Goal: Communication & Community: Share content

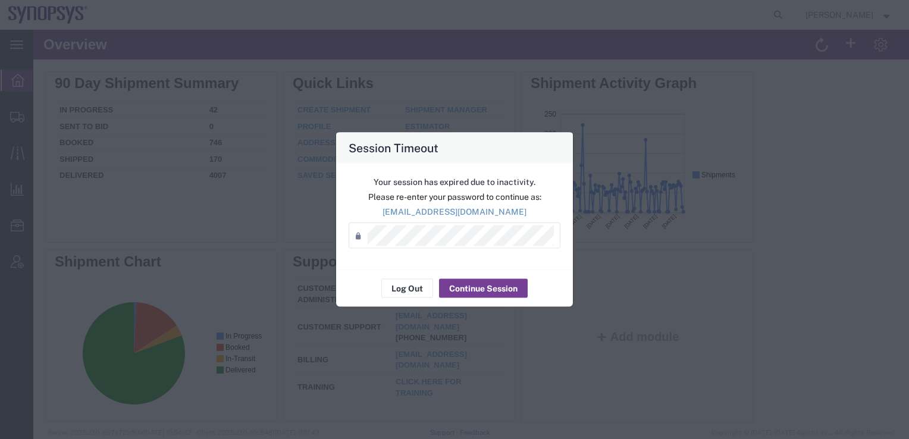
click at [465, 295] on button "Continue Session" at bounding box center [483, 288] width 89 height 19
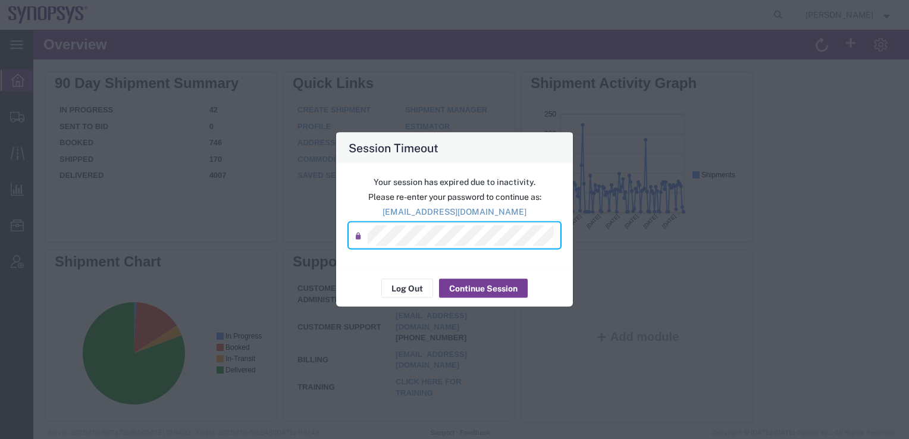
click at [481, 294] on button "Continue Session" at bounding box center [483, 288] width 89 height 19
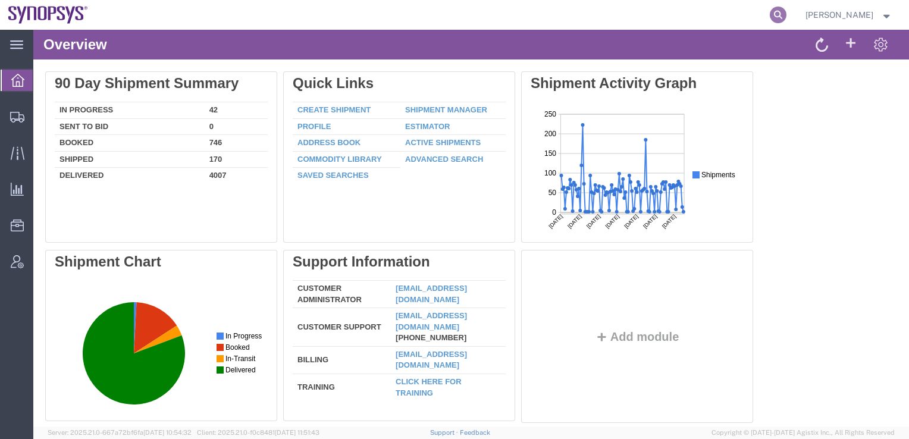
click at [786, 11] on icon at bounding box center [778, 15] width 17 height 17
click at [449, 18] on input "search" at bounding box center [589, 15] width 362 height 29
paste input "393768384642"
type input "393768384642"
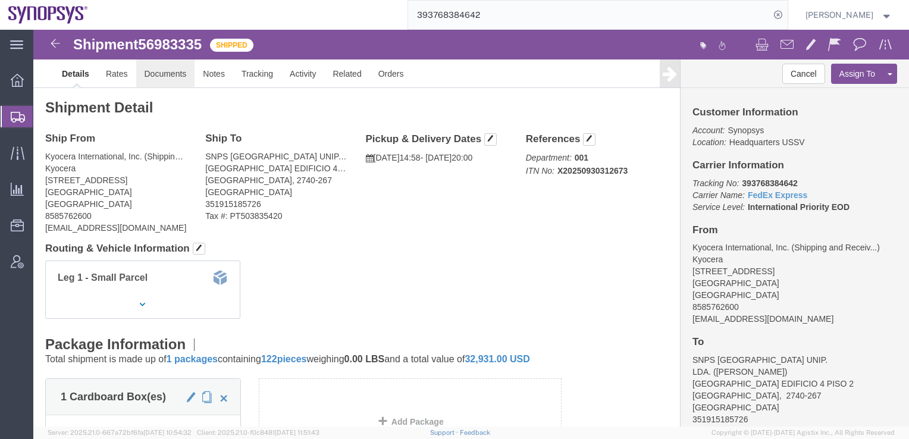
click link "Documents"
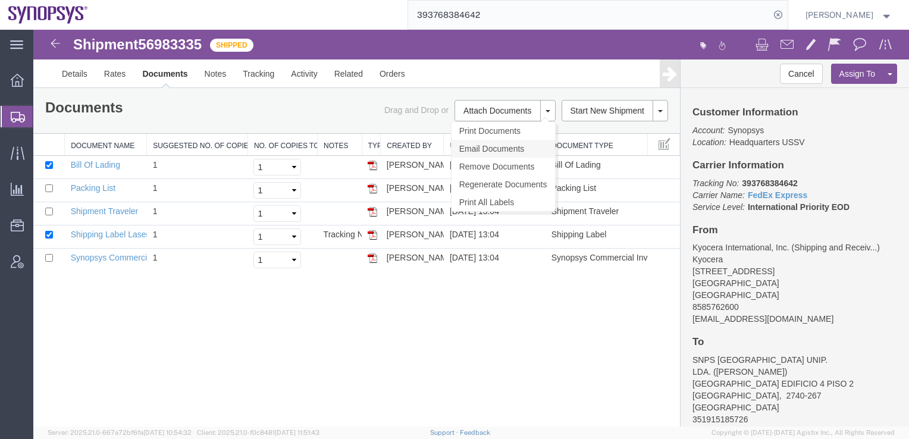
click at [490, 149] on link "Email Documents" at bounding box center [504, 149] width 104 height 18
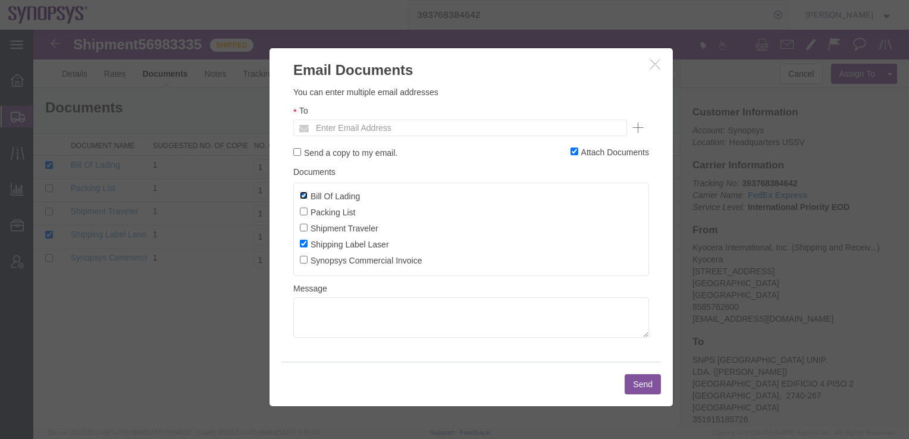
click at [301, 195] on input "Bill Of Lading" at bounding box center [304, 196] width 8 height 8
checkbox input "false"
click at [304, 245] on input "Shipping Label Laser" at bounding box center [304, 244] width 8 height 8
checkbox input "false"
click at [303, 260] on input "Synopsys Commercial Invoice" at bounding box center [304, 260] width 8 height 8
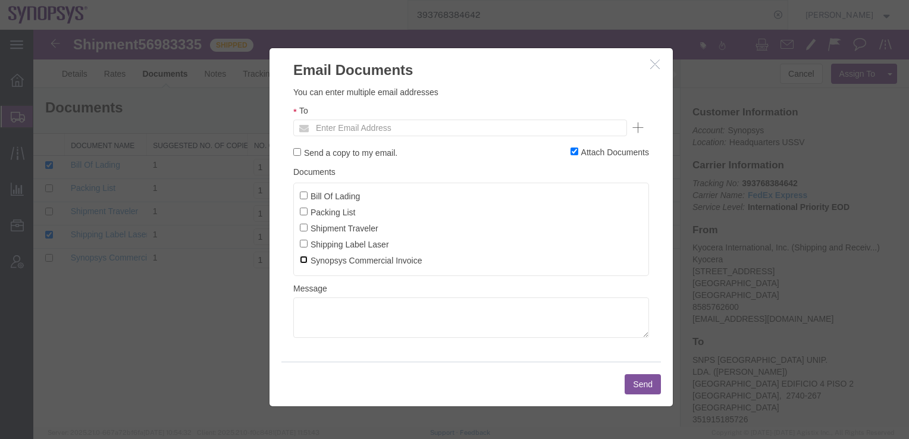
checkbox input "true"
click at [327, 315] on textarea at bounding box center [471, 317] width 356 height 40
click at [324, 130] on input "text" at bounding box center [379, 127] width 139 height 15
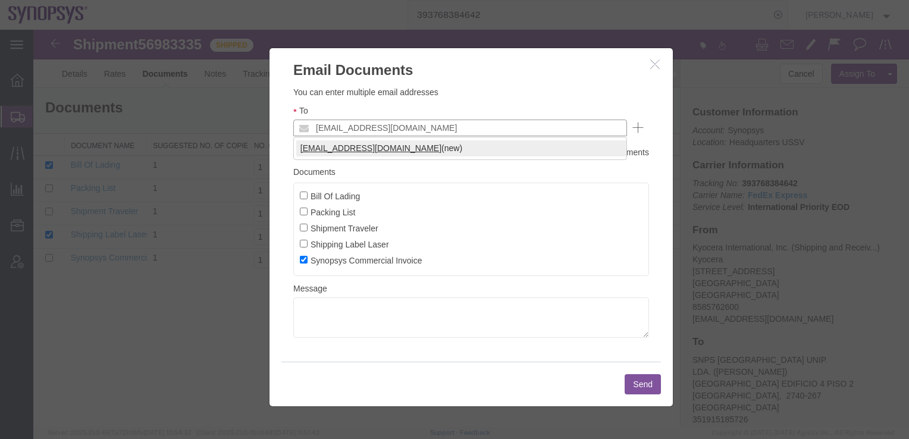
type input "[EMAIL_ADDRESS][DOMAIN_NAME]"
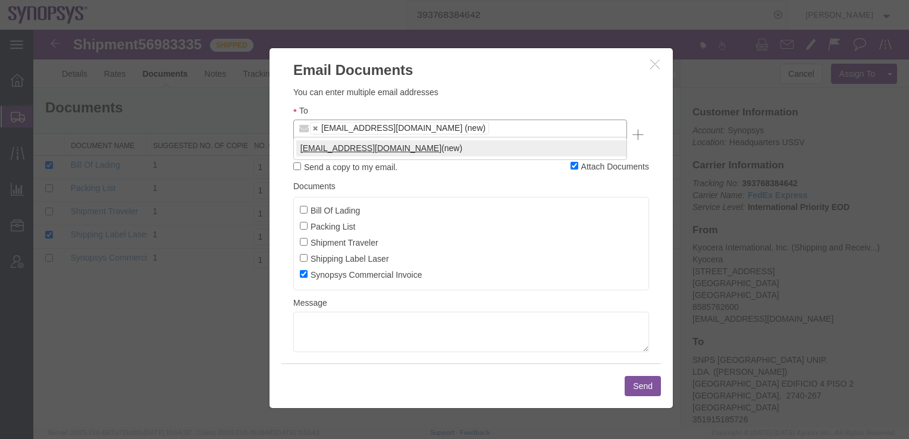
type input "[EMAIL_ADDRESS][DOMAIN_NAME]"
type input "[EMAIL_ADDRESS][DOMAIN_NAME],[EMAIL_ADDRESS][DOMAIN_NAME]"
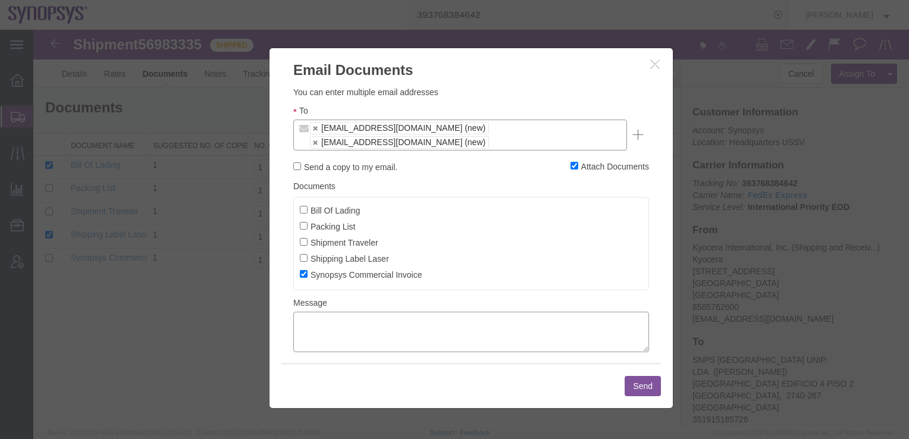
click at [331, 312] on textarea at bounding box center [471, 332] width 356 height 40
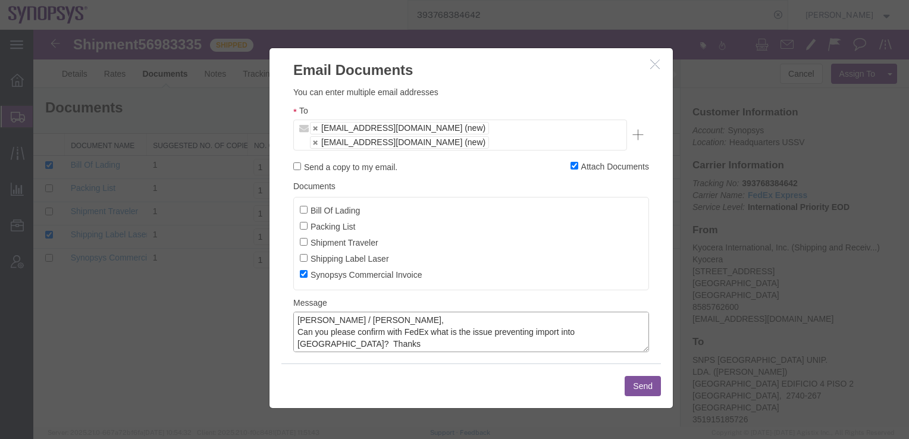
type textarea "[PERSON_NAME] / [PERSON_NAME], Can you please confirm with FedEx what is the is…"
click at [638, 387] on button "Send" at bounding box center [643, 386] width 36 height 20
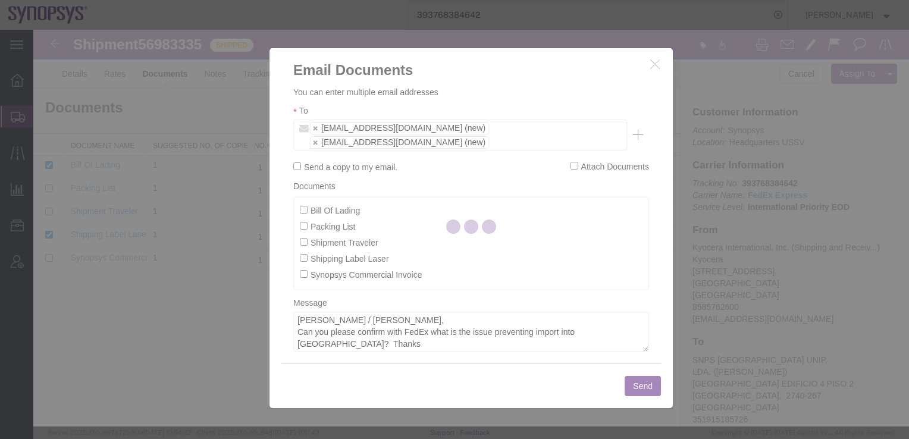
checkbox input "false"
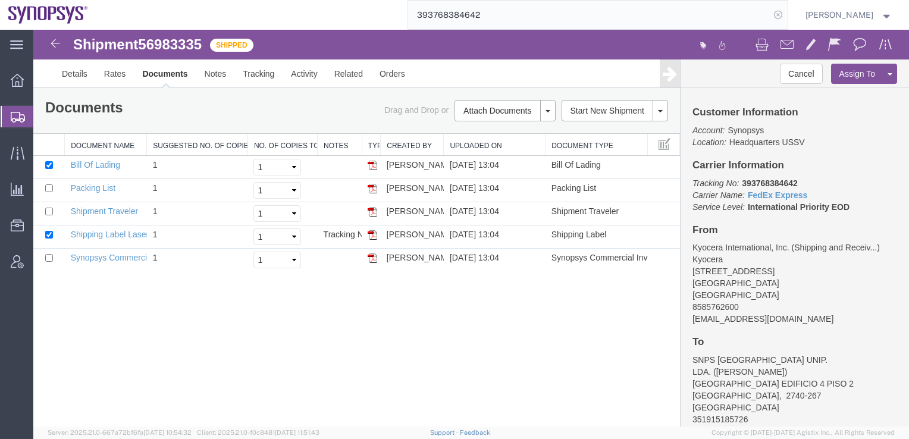
click at [786, 15] on icon at bounding box center [778, 15] width 17 height 17
click at [786, 16] on icon at bounding box center [778, 15] width 17 height 17
paste input "3938 5629 2577"
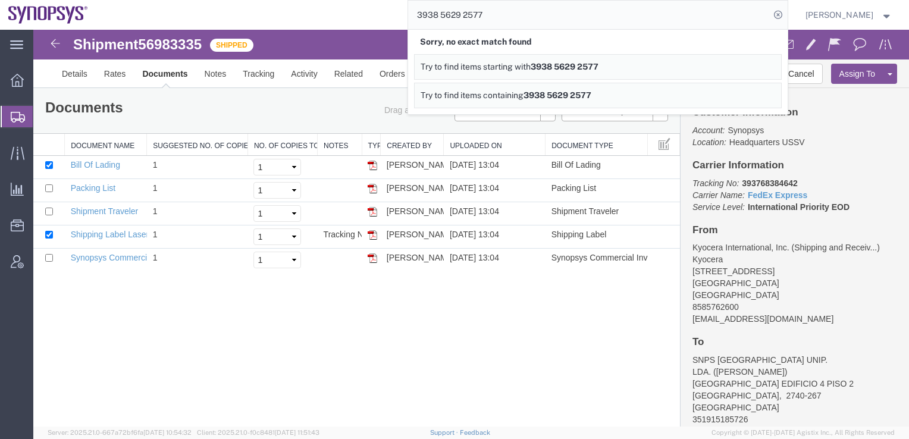
click at [485, 14] on input "3938 5629 2577" at bounding box center [589, 15] width 362 height 29
click at [463, 14] on input "3938 56292577" at bounding box center [589, 15] width 362 height 29
type input "393856292577"
click at [786, 14] on icon at bounding box center [778, 15] width 17 height 17
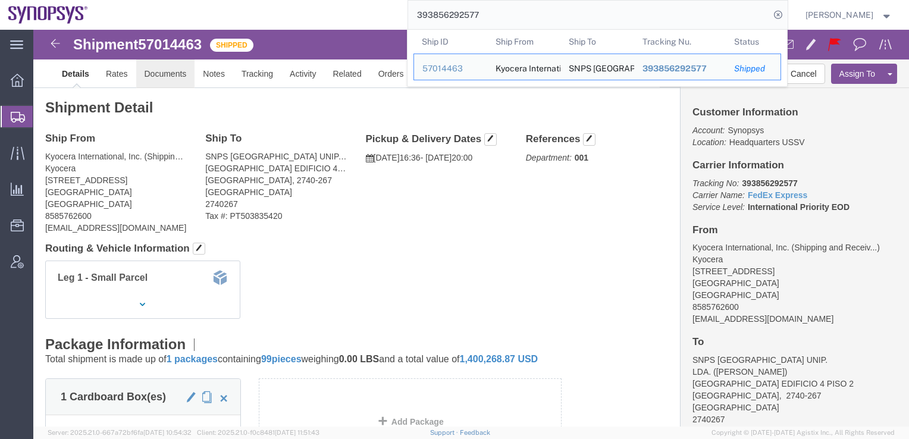
click link "Documents"
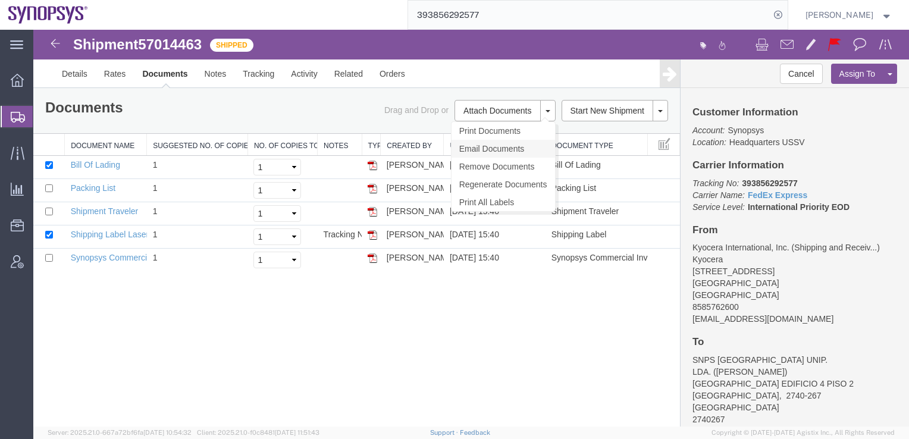
click at [480, 149] on link "Email Documents" at bounding box center [504, 149] width 104 height 18
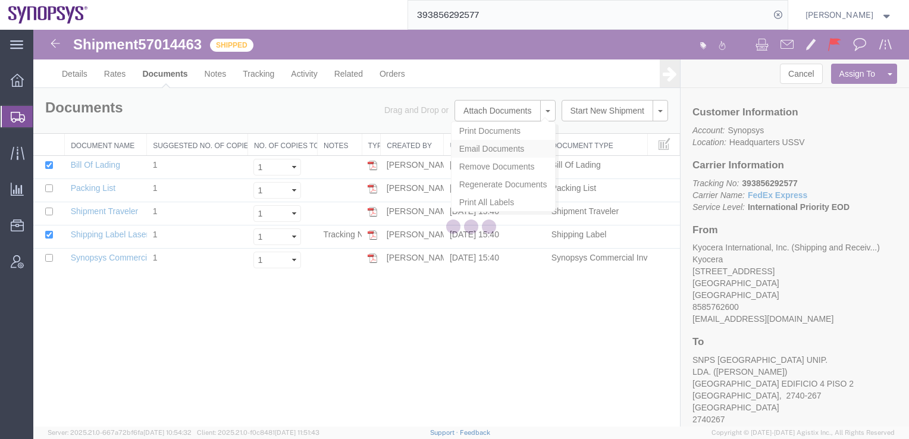
checkbox input "true"
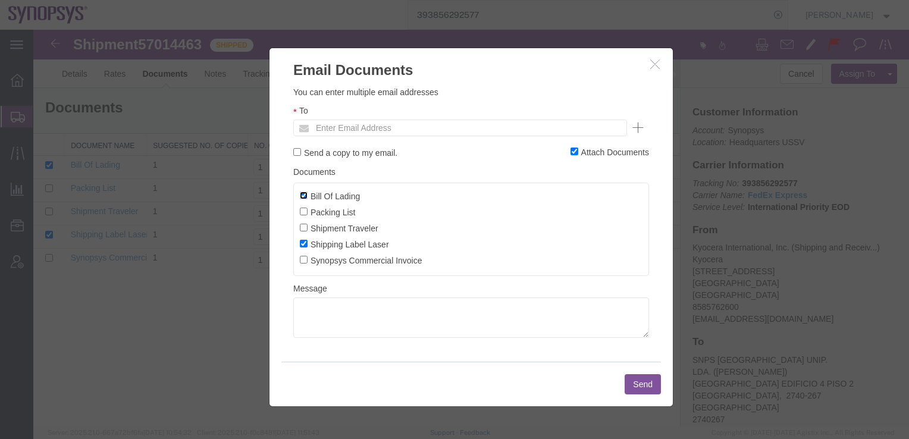
click at [305, 196] on input "Bill Of Lading" at bounding box center [304, 196] width 8 height 8
checkbox input "false"
click at [303, 244] on input "Shipping Label Laser" at bounding box center [304, 244] width 8 height 8
checkbox input "false"
click at [304, 263] on input "Synopsys Commercial Invoice" at bounding box center [304, 260] width 8 height 8
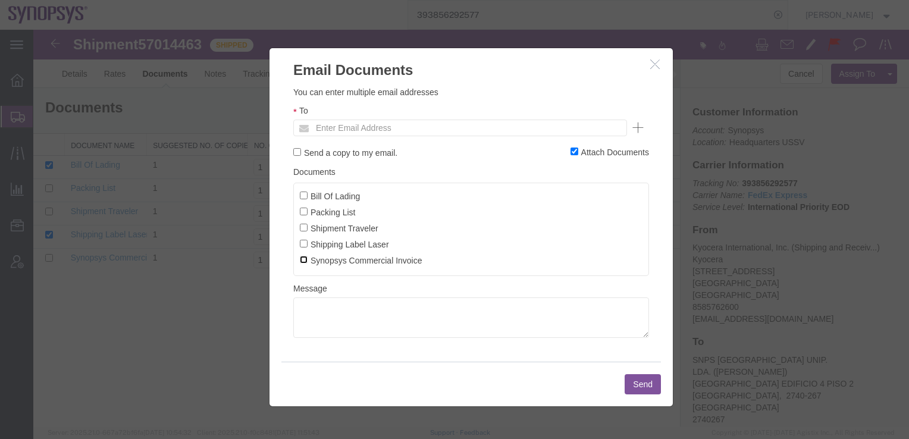
checkbox input "true"
click at [319, 131] on input "text" at bounding box center [379, 127] width 139 height 15
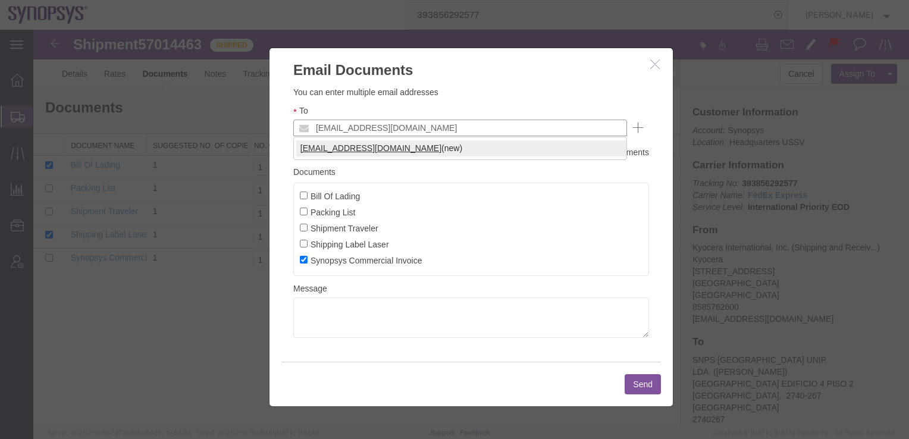
type input "[EMAIL_ADDRESS][DOMAIN_NAME]"
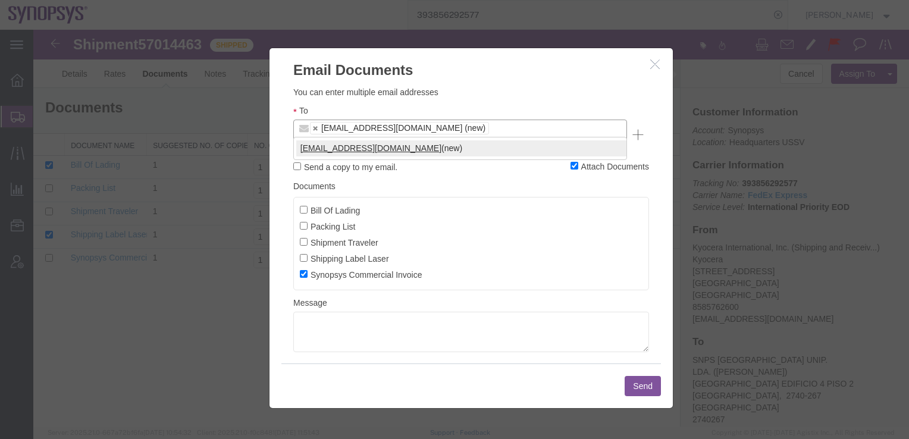
type input "[EMAIL_ADDRESS][DOMAIN_NAME]"
type input "[EMAIL_ADDRESS][DOMAIN_NAME],[EMAIL_ADDRESS][DOMAIN_NAME]"
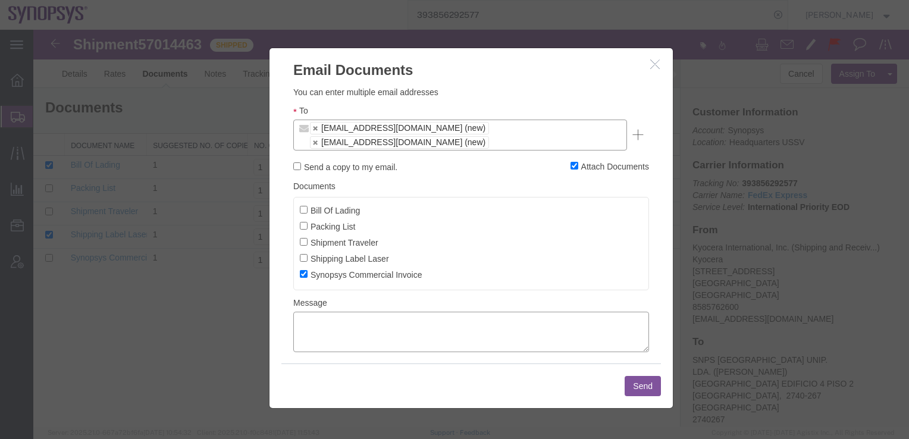
click at [316, 312] on textarea at bounding box center [471, 332] width 356 height 40
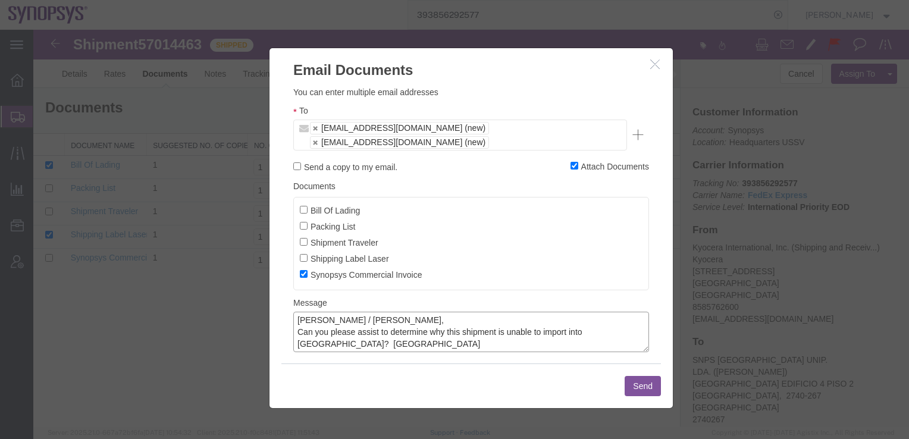
scroll to position [9, 0]
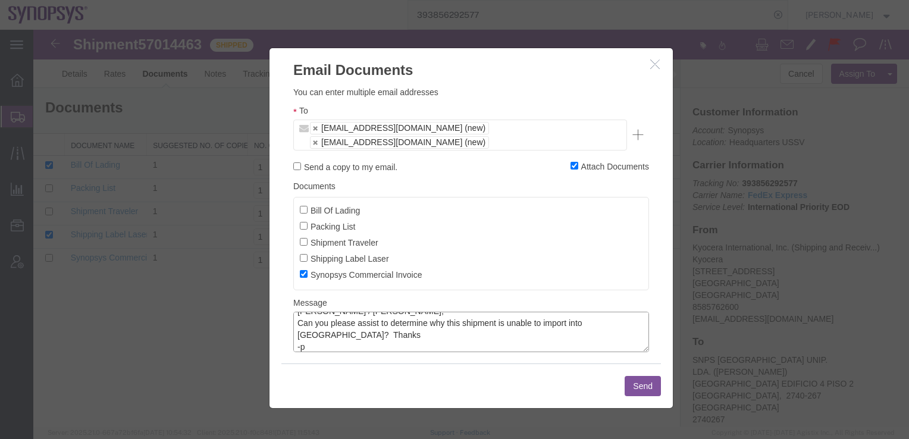
click at [299, 335] on textarea "[PERSON_NAME] / [PERSON_NAME], Can you please assist to determine why this ship…" at bounding box center [471, 332] width 356 height 40
type textarea "[PERSON_NAME] / [PERSON_NAME], Can you please assist to determine why this ship…"
click at [637, 388] on button "Send" at bounding box center [643, 386] width 36 height 20
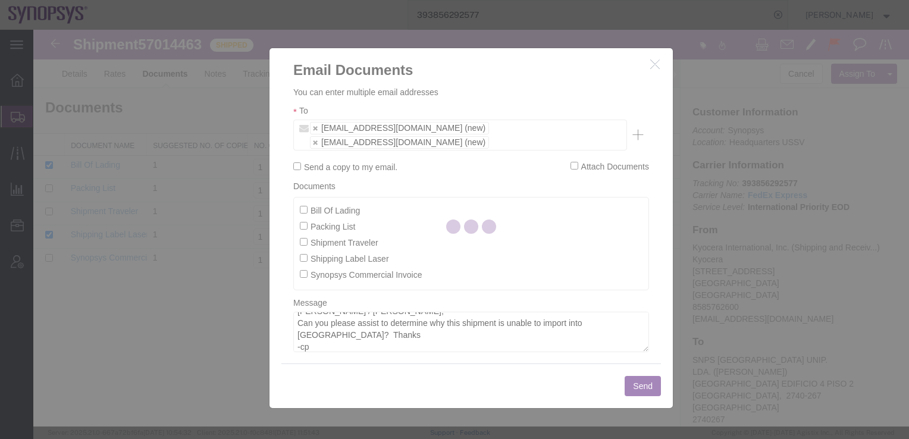
checkbox input "false"
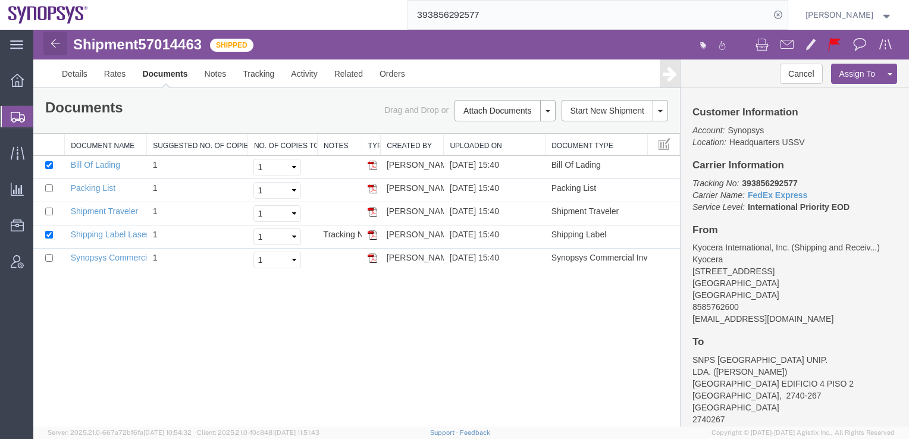
click at [53, 47] on img at bounding box center [55, 43] width 14 height 14
